Goal: Information Seeking & Learning: Learn about a topic

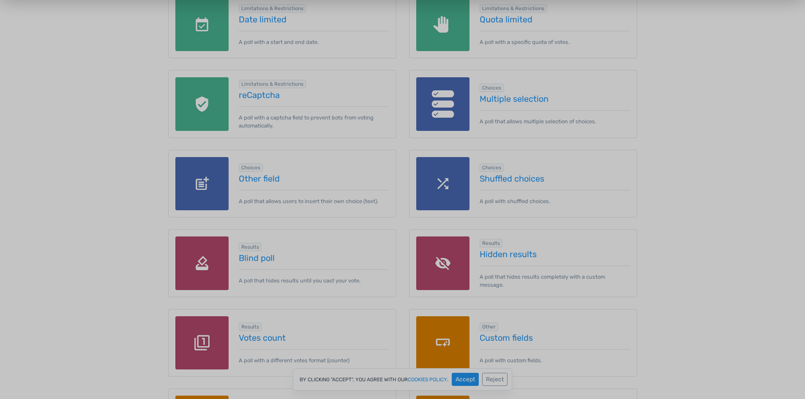
scroll to position [803, 0]
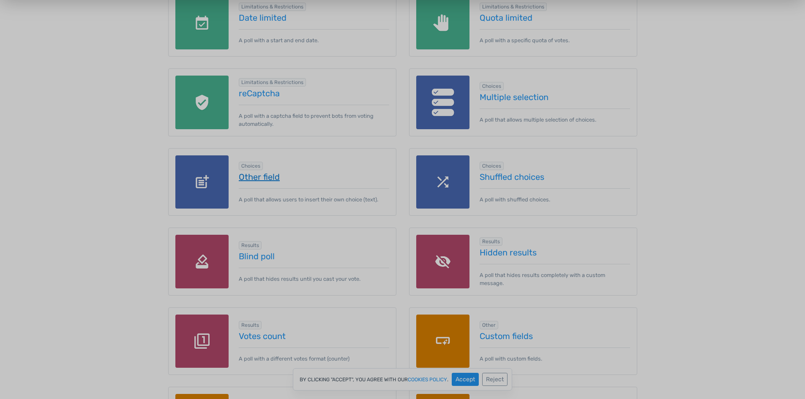
click at [254, 177] on link "Other field" at bounding box center [314, 176] width 150 height 9
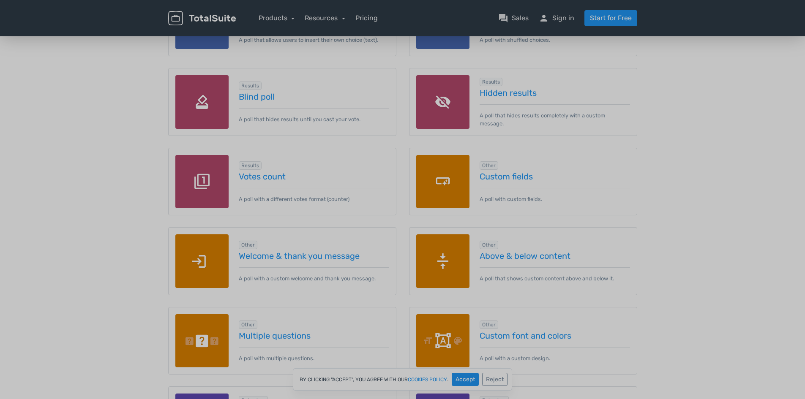
scroll to position [958, 0]
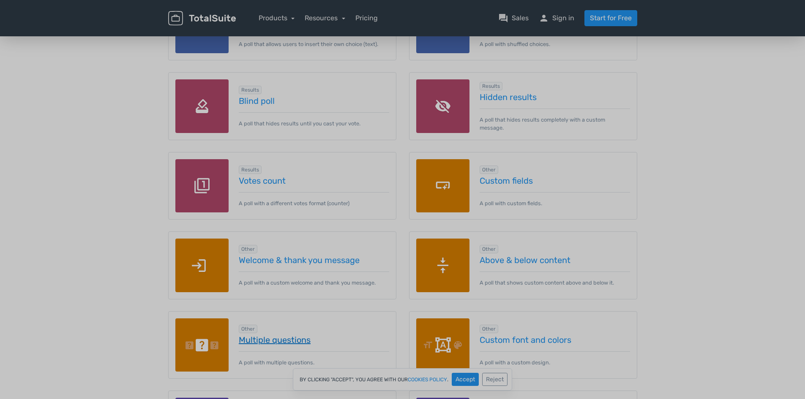
click at [262, 340] on link "Multiple questions" at bounding box center [314, 340] width 150 height 9
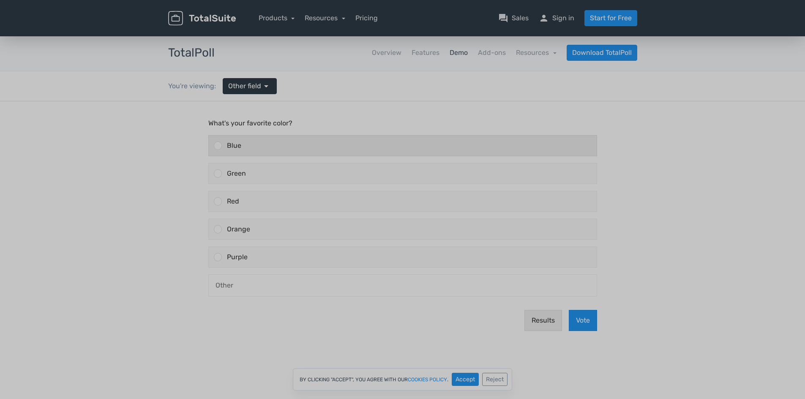
click at [255, 144] on div "Blue" at bounding box center [409, 146] width 375 height 20
click at [218, 146] on input "Blue" at bounding box center [218, 146] width 0 height 0
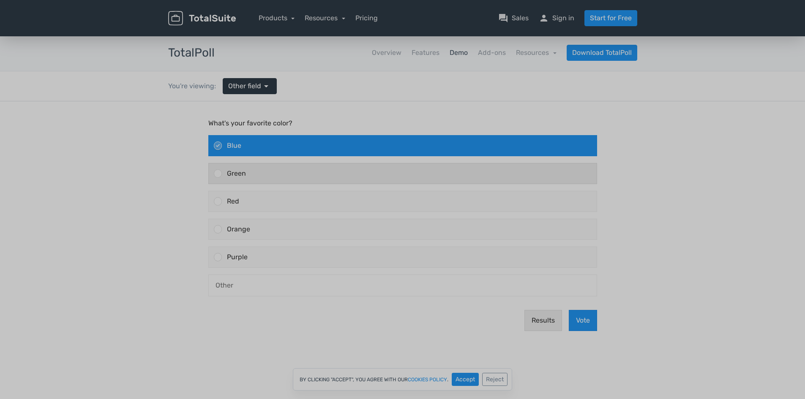
click at [265, 174] on div "Green" at bounding box center [409, 174] width 375 height 20
click at [218, 174] on input "Green" at bounding box center [218, 174] width 0 height 0
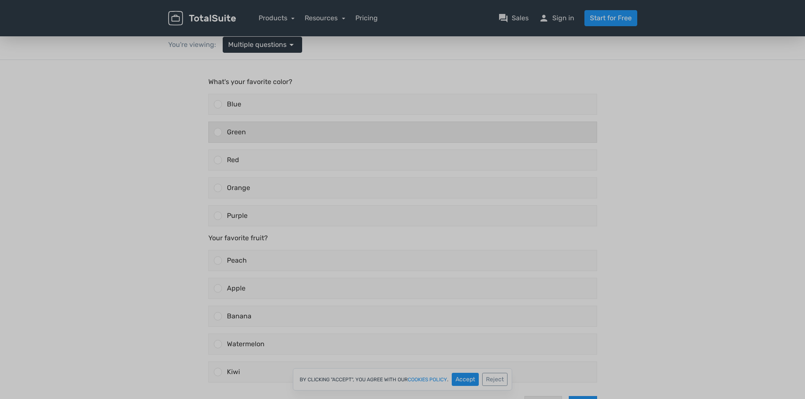
scroll to position [85, 0]
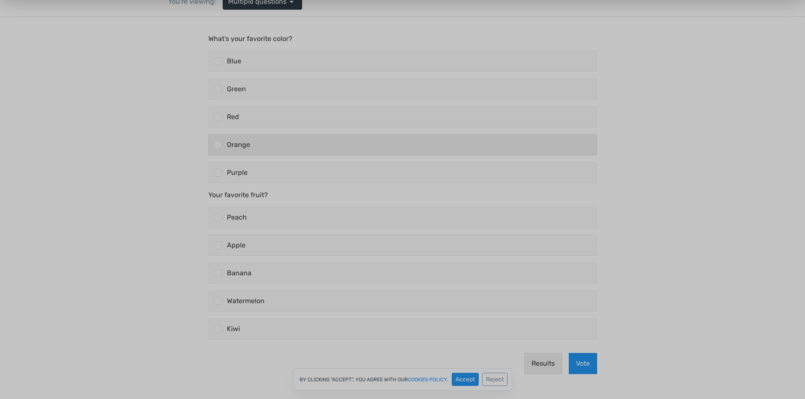
click at [277, 145] on div "Orange" at bounding box center [409, 145] width 375 height 20
click at [218, 145] on input "Orange" at bounding box center [218, 145] width 0 height 0
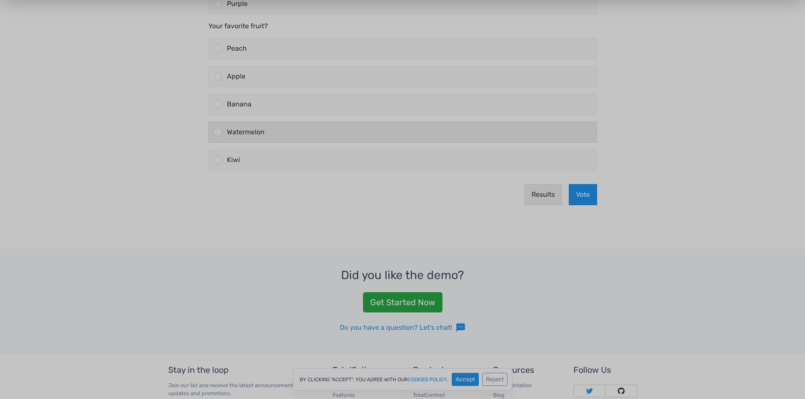
click at [306, 145] on label "Watermelon" at bounding box center [403, 132] width 396 height 28
click at [218, 132] on input "Watermelon" at bounding box center [218, 132] width 0 height 0
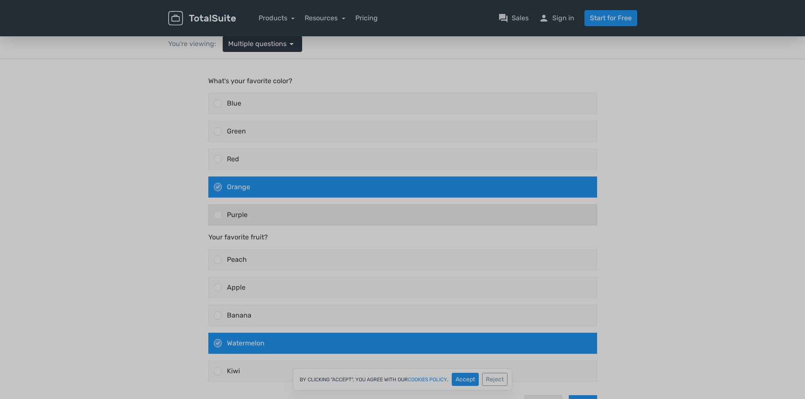
scroll to position [0, 0]
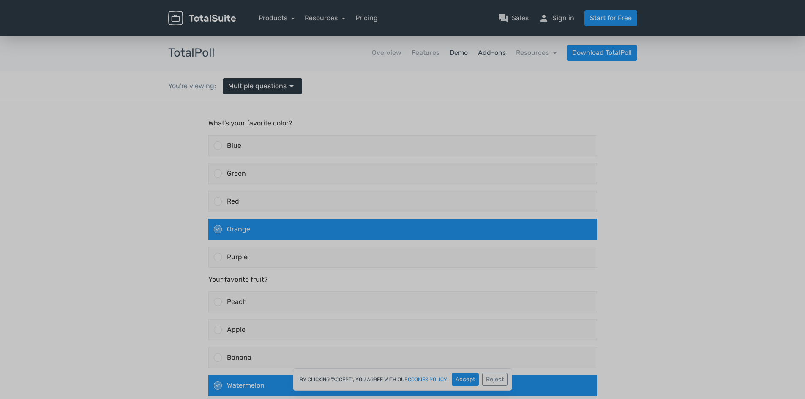
click at [489, 55] on link "Add-ons" at bounding box center [492, 53] width 28 height 10
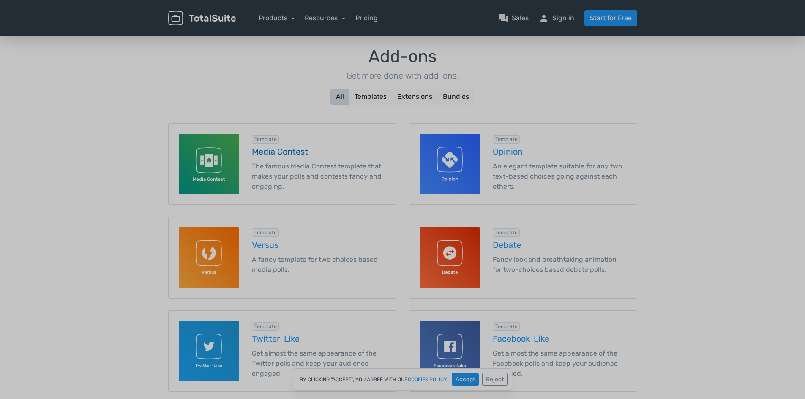
scroll to position [85, 0]
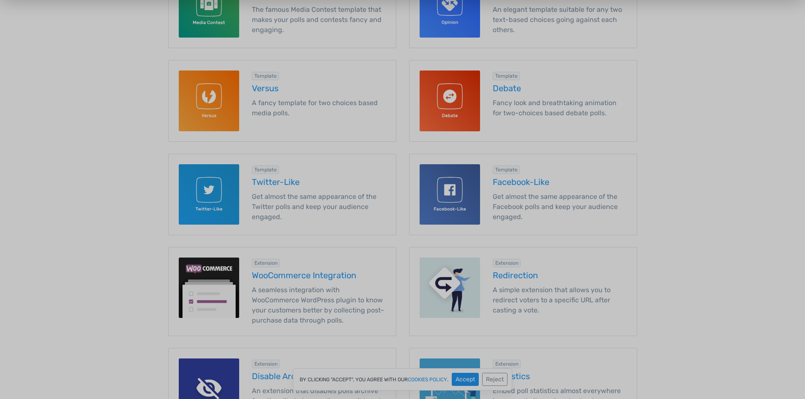
scroll to position [254, 0]
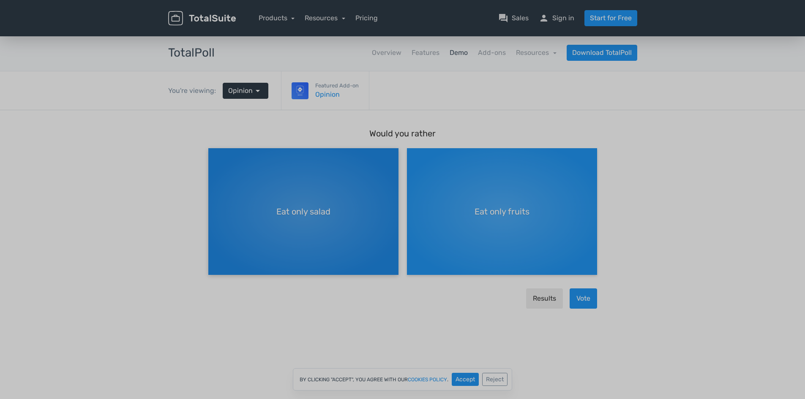
click at [289, 213] on span "Eat only salad" at bounding box center [303, 211] width 54 height 13
click at [214, 158] on input "Eat only salad" at bounding box center [210, 155] width 5 height 5
radio input "true"
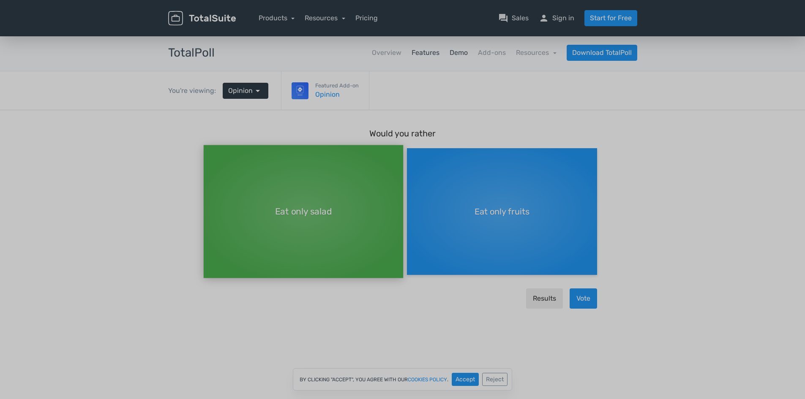
click at [426, 52] on link "Features" at bounding box center [426, 53] width 28 height 10
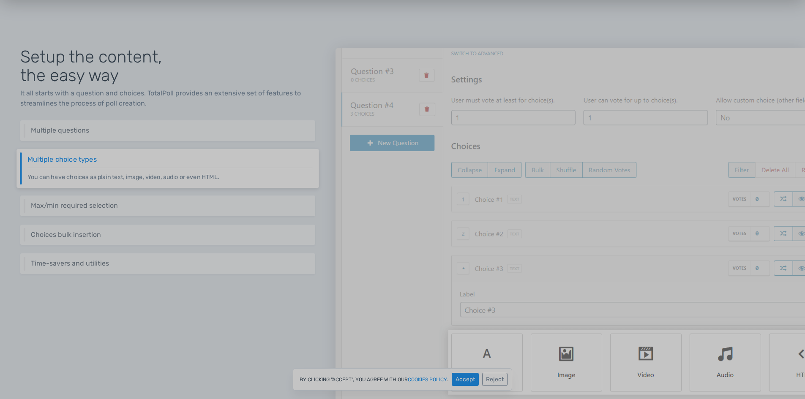
scroll to position [169, 0]
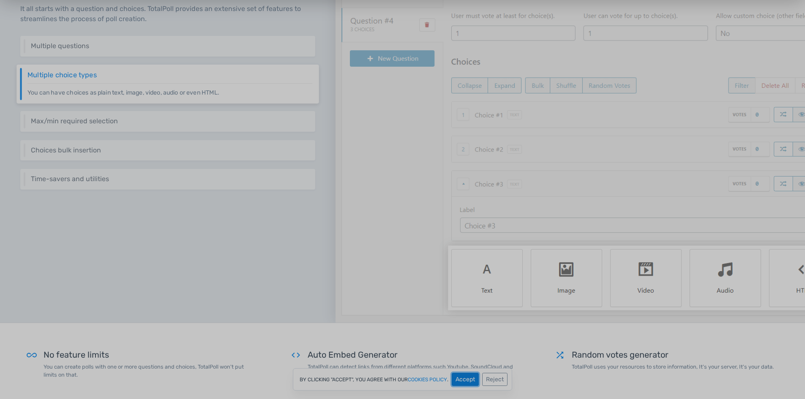
click at [466, 382] on button "Accept" at bounding box center [465, 379] width 27 height 13
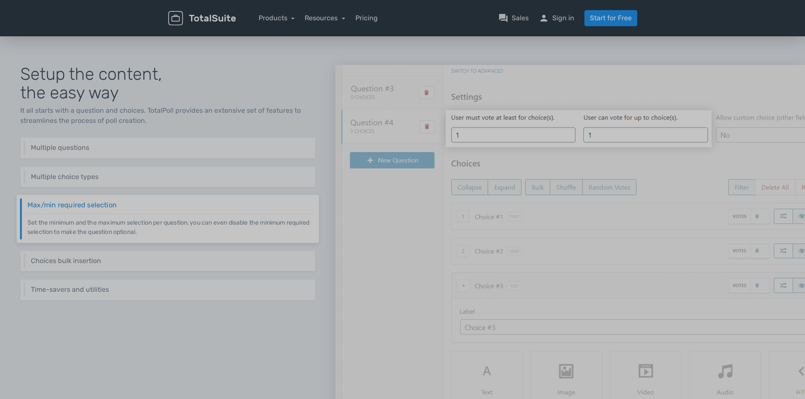
scroll to position [0, 0]
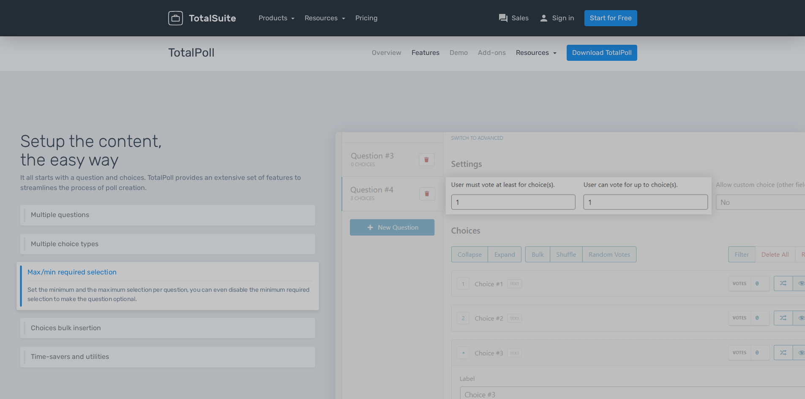
click at [532, 49] on link "Resources" at bounding box center [536, 53] width 41 height 8
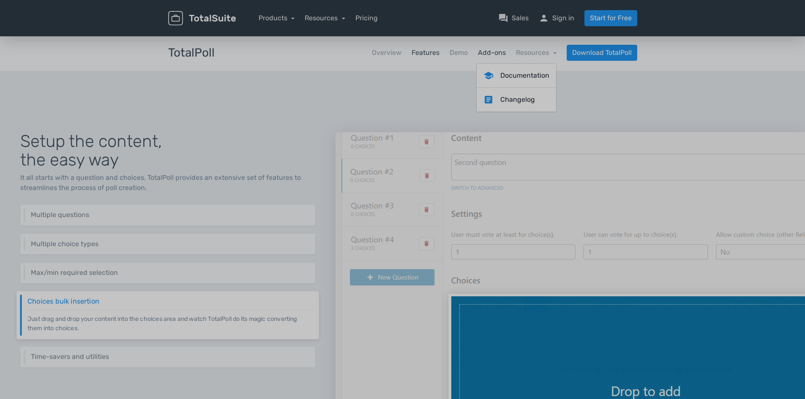
click at [492, 50] on link "Add-ons" at bounding box center [492, 53] width 28 height 10
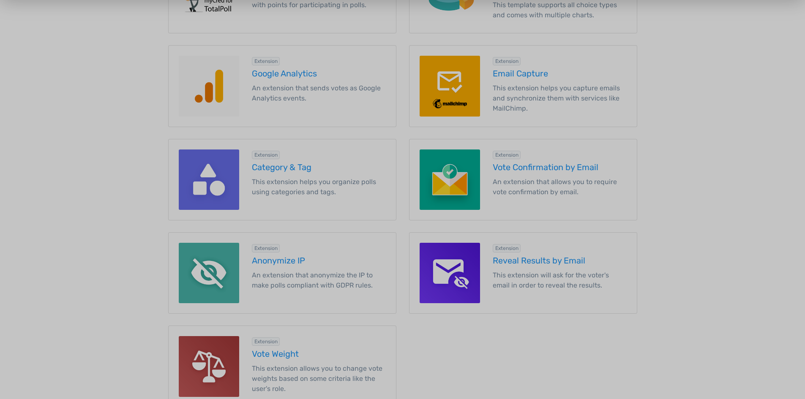
scroll to position [889, 0]
